Goal: Task Accomplishment & Management: Manage account settings

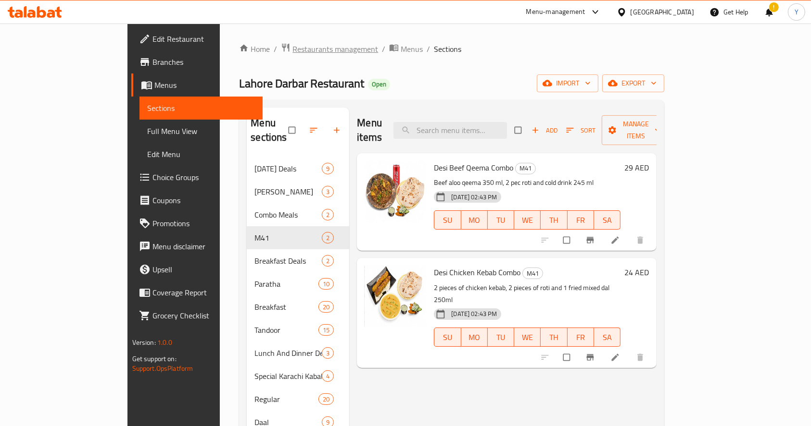
click at [292, 46] on span "Restaurants management" at bounding box center [335, 49] width 86 height 12
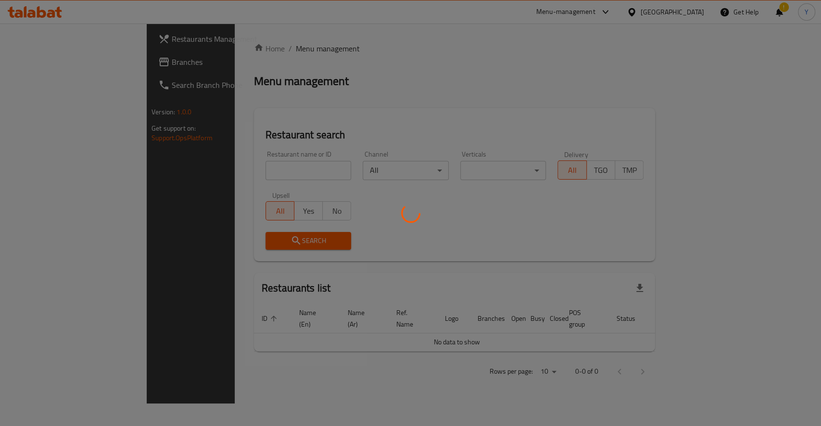
click at [270, 46] on div at bounding box center [410, 213] width 821 height 426
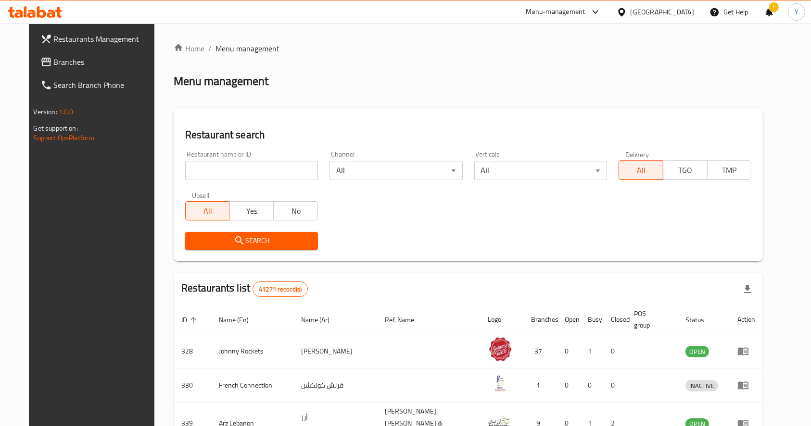
click at [201, 180] on input "search" at bounding box center [251, 170] width 133 height 19
type input "luneta"
click button "Search" at bounding box center [251, 241] width 133 height 18
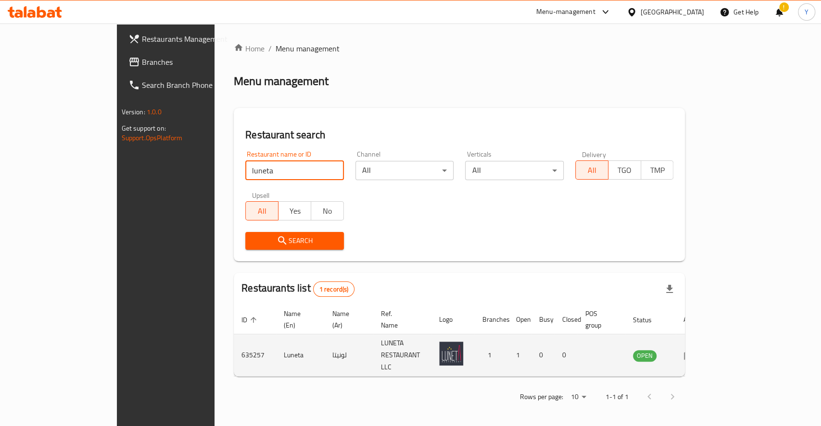
click at [709, 347] on td "enhanced table" at bounding box center [692, 356] width 33 height 42
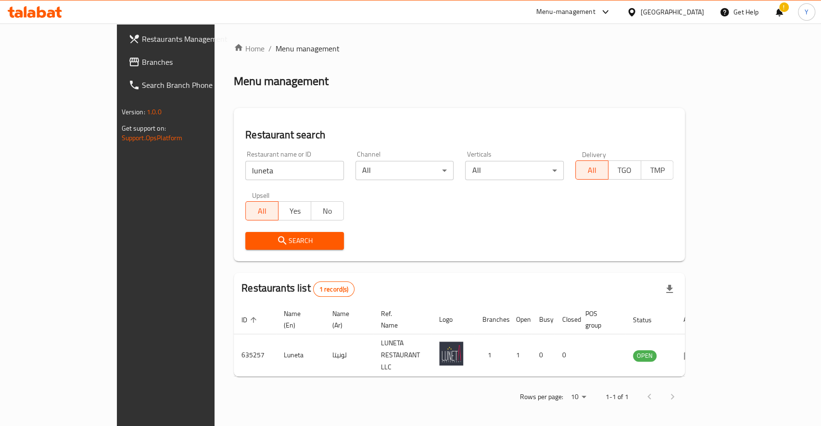
click at [552, 419] on div "Home / Menu management Menu management Restaurant search Restaurant name or ID …" at bounding box center [458, 226] width 489 height 405
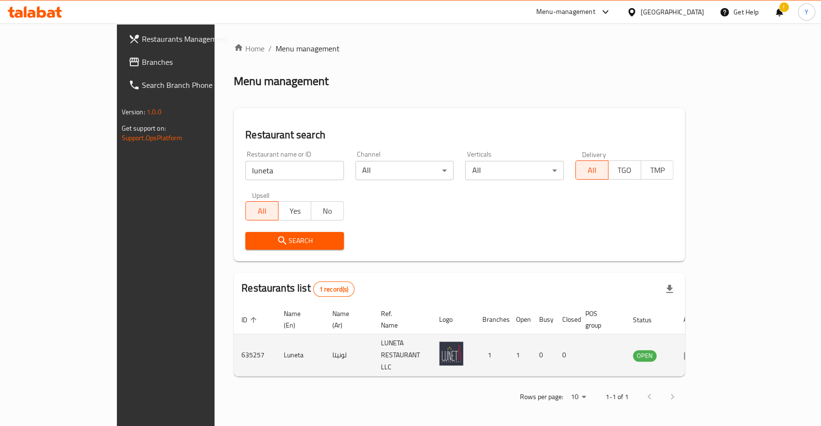
click at [695, 350] on icon "enhanced table" at bounding box center [689, 356] width 12 height 12
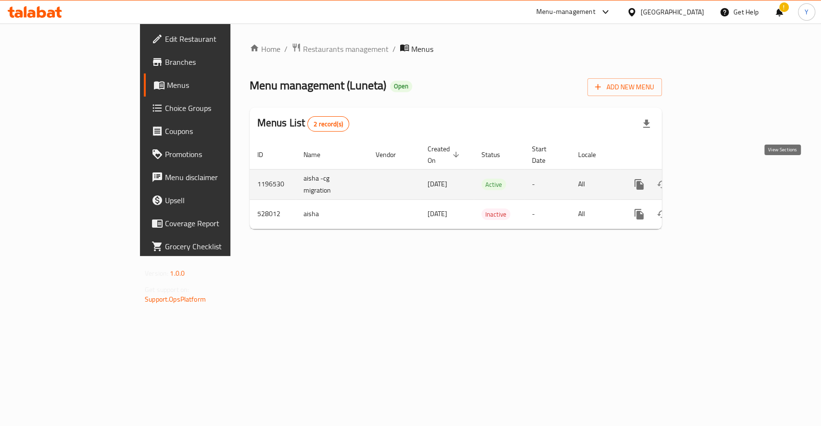
click at [714, 179] on icon "enhanced table" at bounding box center [708, 185] width 12 height 12
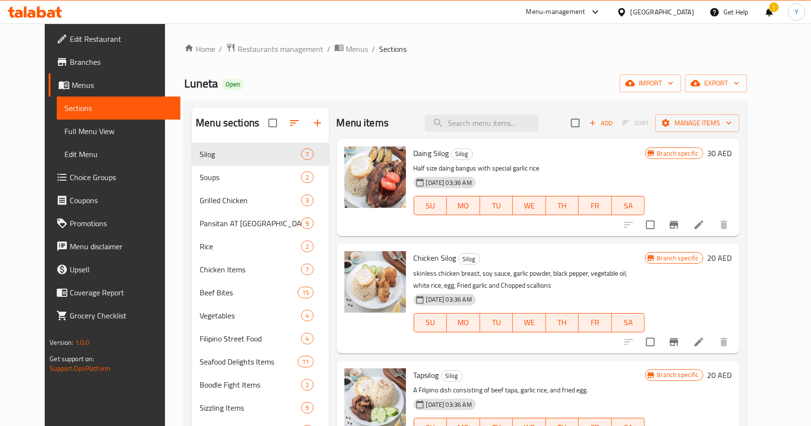
click at [95, 40] on span "Edit Restaurant" at bounding box center [121, 39] width 103 height 12
